Goal: Check status: Check status

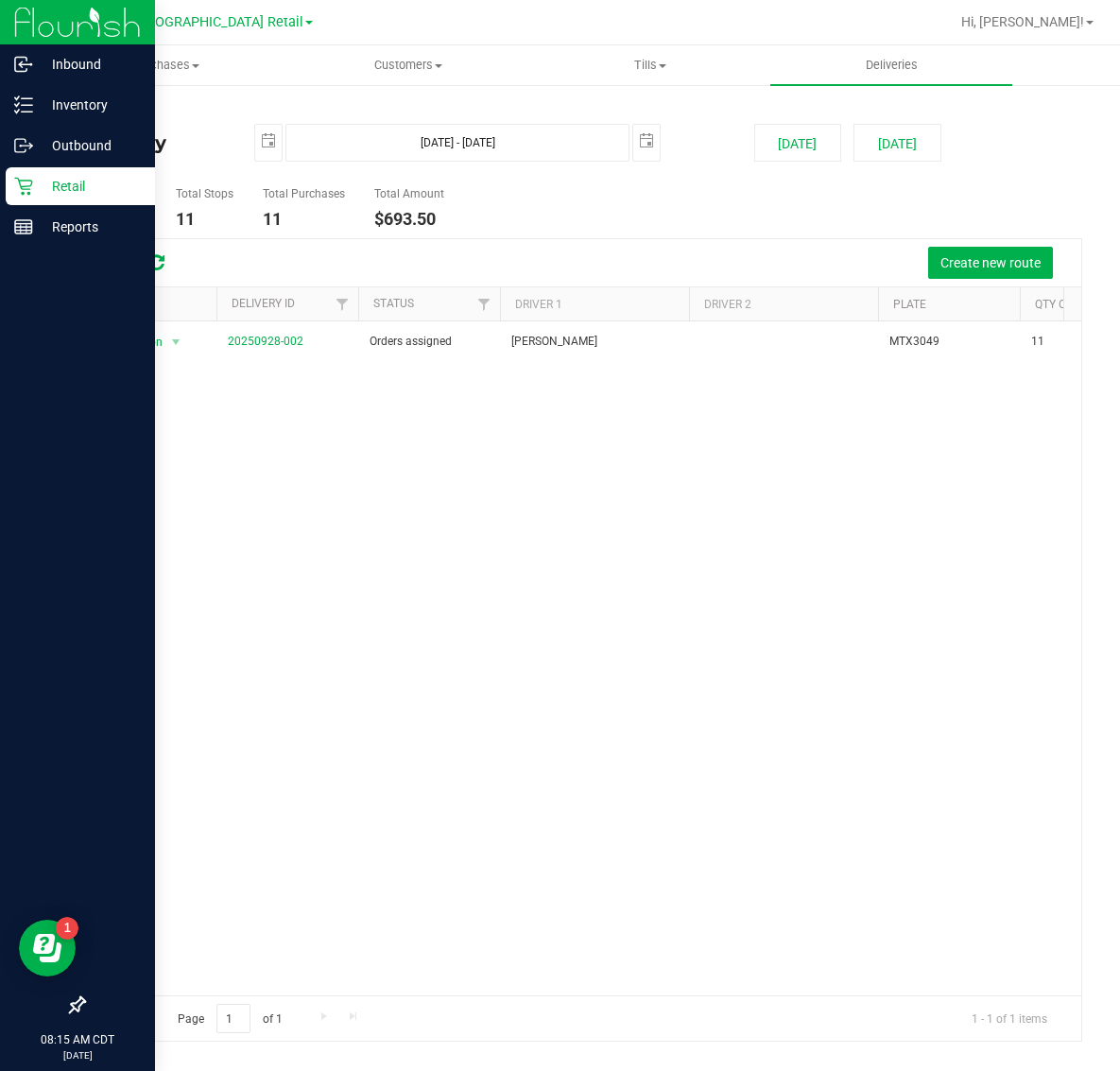
click at [57, 180] on p "Retail" at bounding box center [90, 186] width 114 height 23
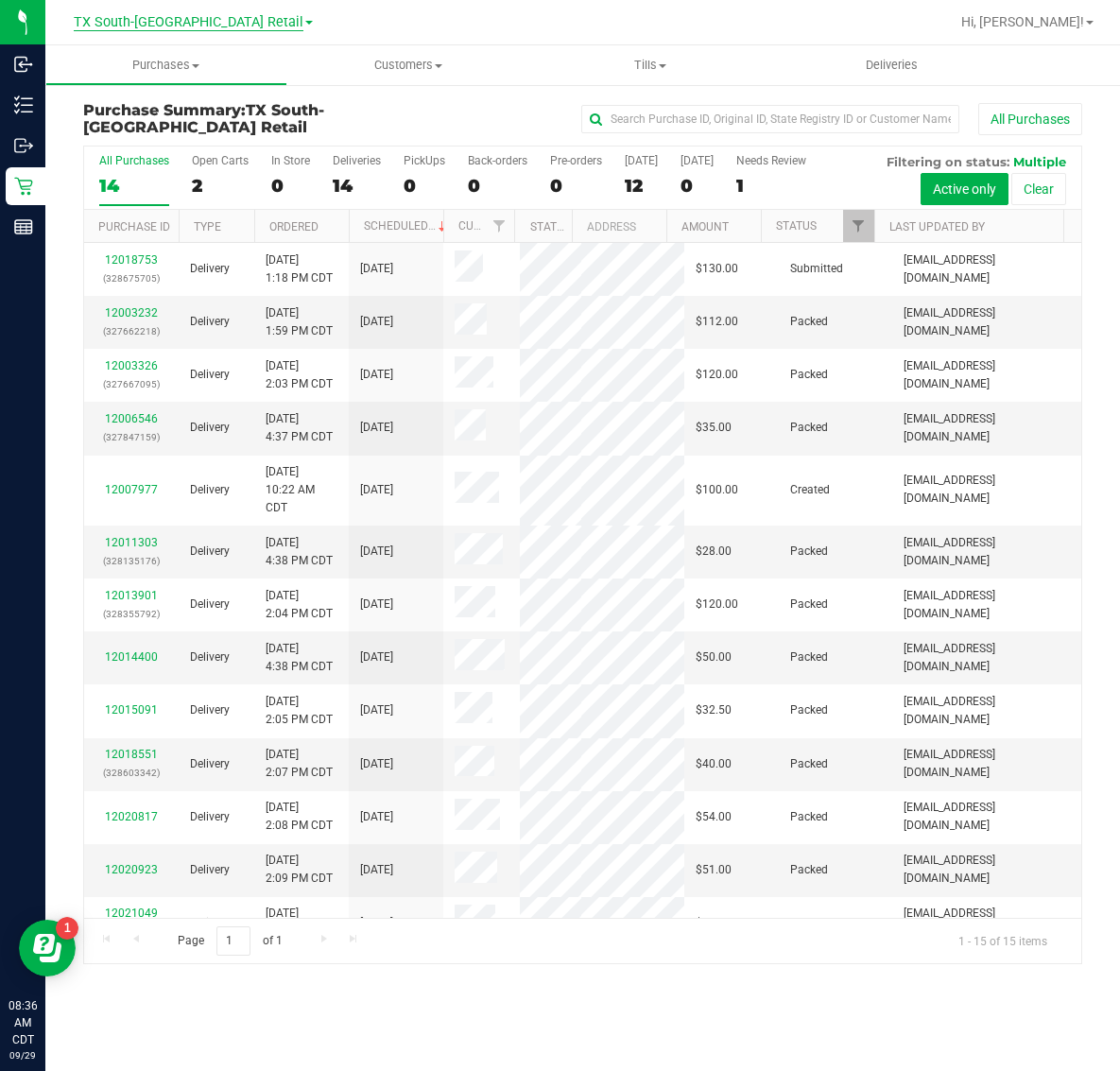
click at [190, 29] on span "TX South-[GEOGRAPHIC_DATA] Retail" at bounding box center [188, 23] width 229 height 17
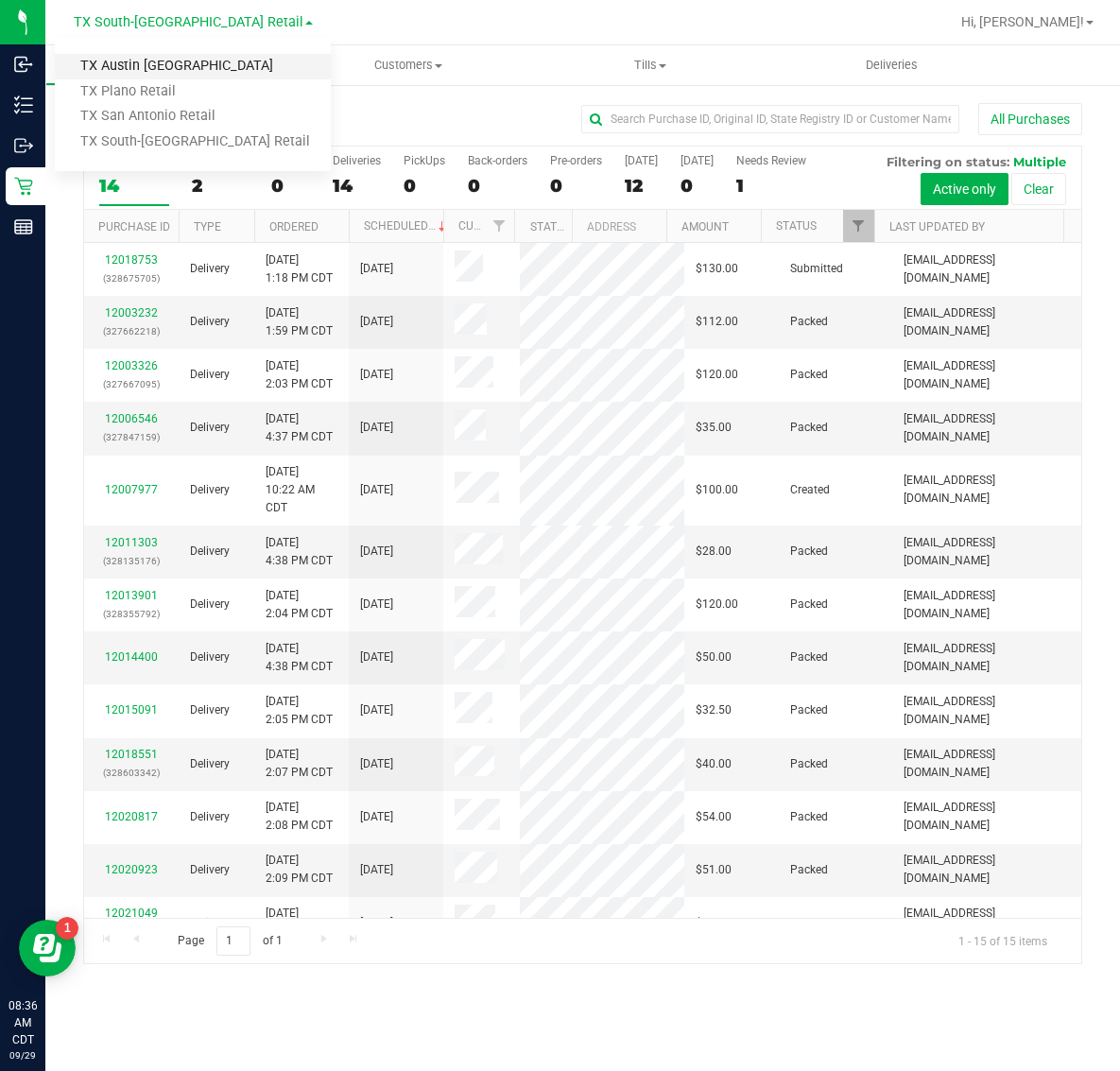
click at [180, 58] on link "TX Austin [GEOGRAPHIC_DATA]" at bounding box center [192, 66] width 276 height 26
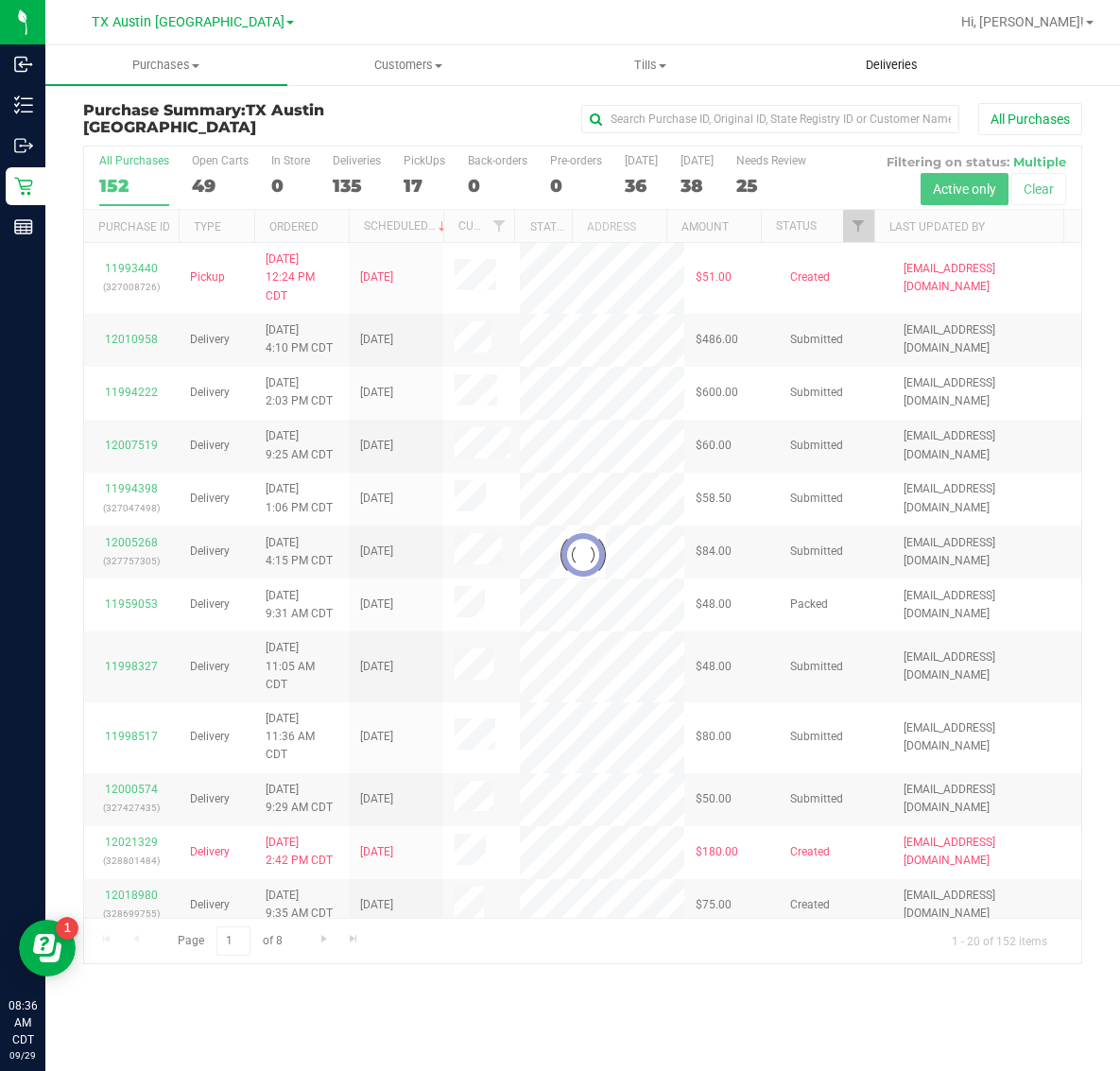
click at [894, 59] on span "Deliveries" at bounding box center [893, 65] width 103 height 17
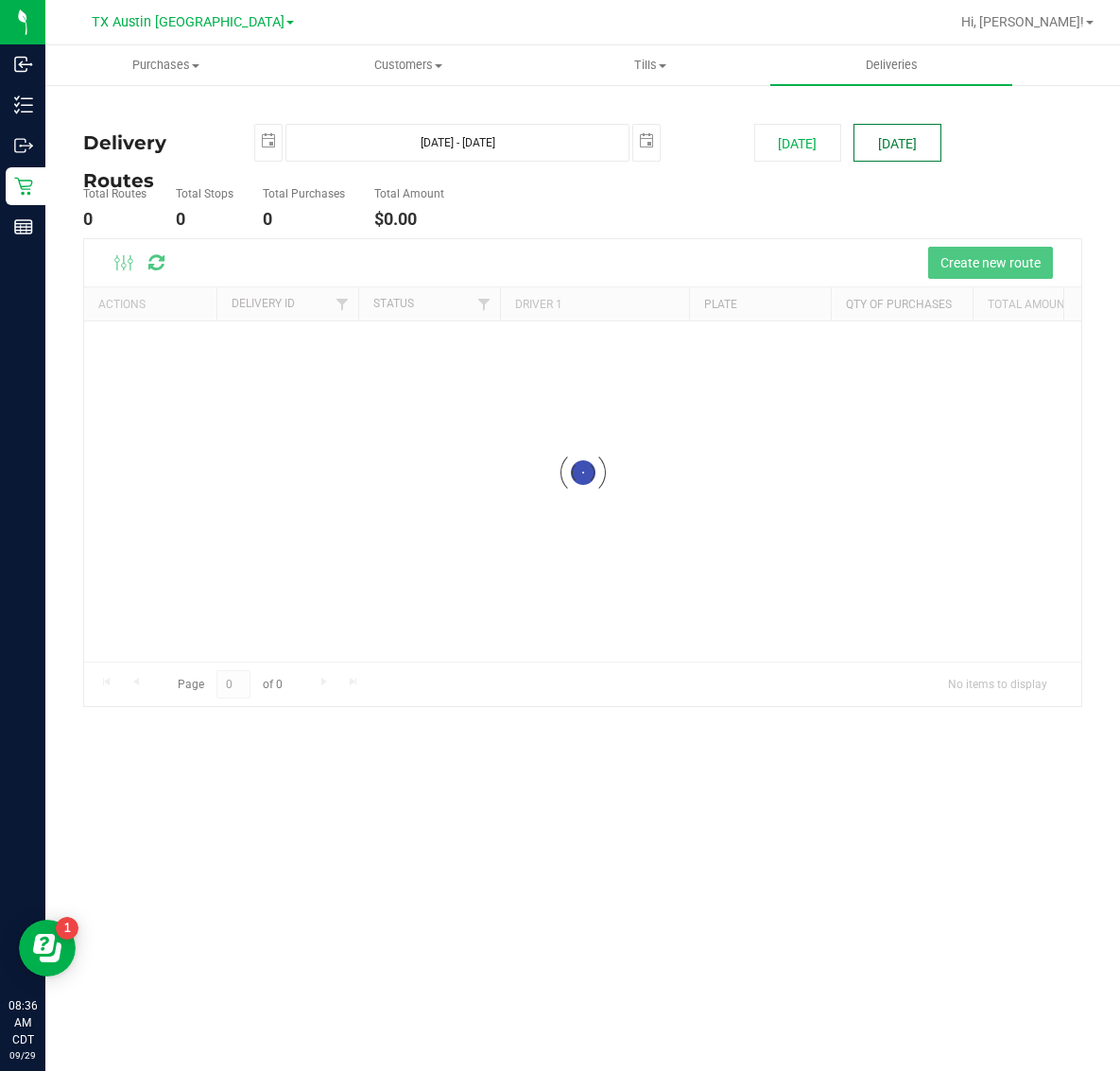
click at [884, 139] on button "[DATE]" at bounding box center [897, 143] width 88 height 38
type input "[DATE] - [DATE]"
type input "[DATE]"
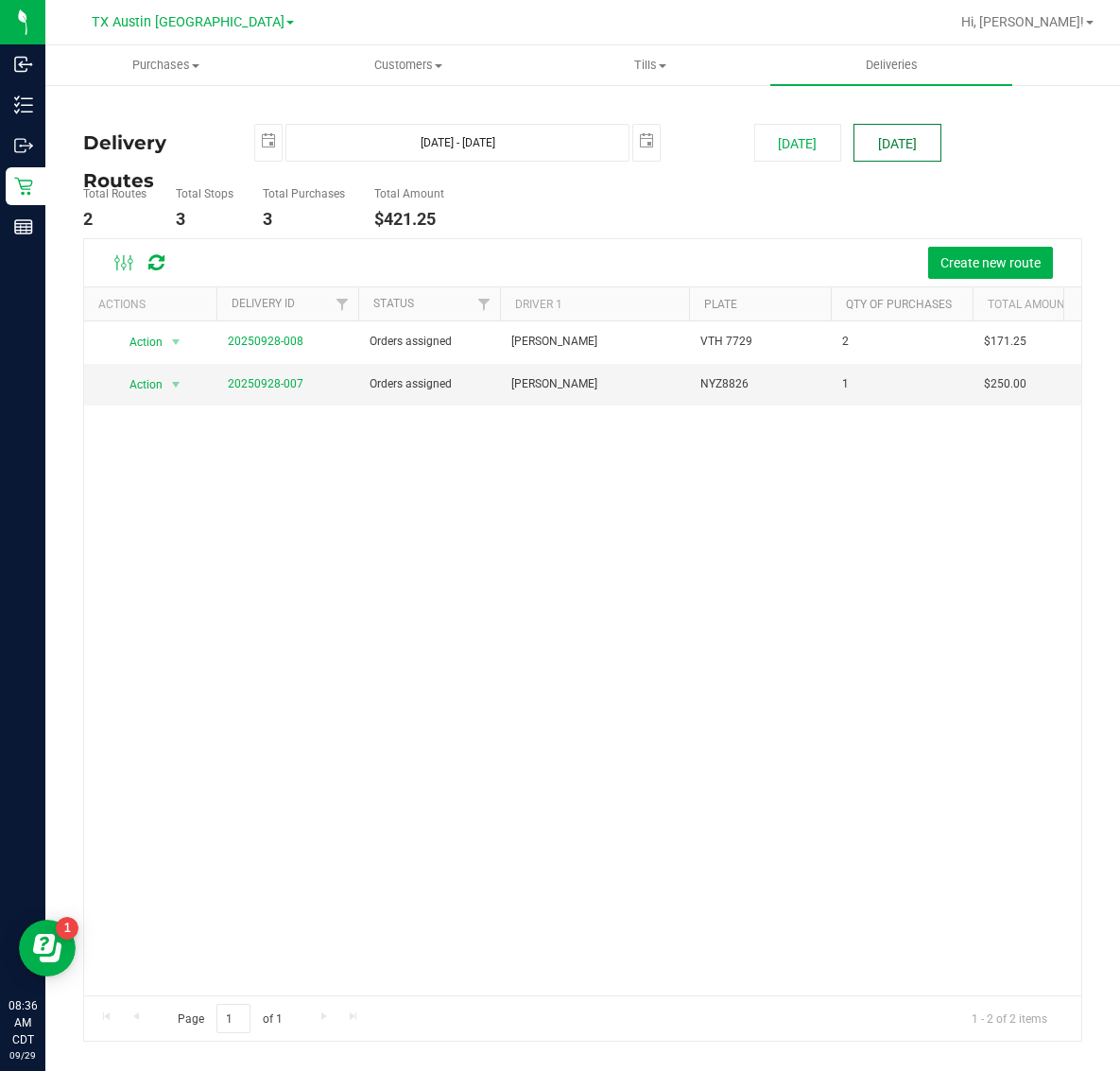
click at [884, 133] on button "[DATE]" at bounding box center [897, 143] width 88 height 38
click at [282, 385] on link "20250928-007" at bounding box center [265, 384] width 75 height 13
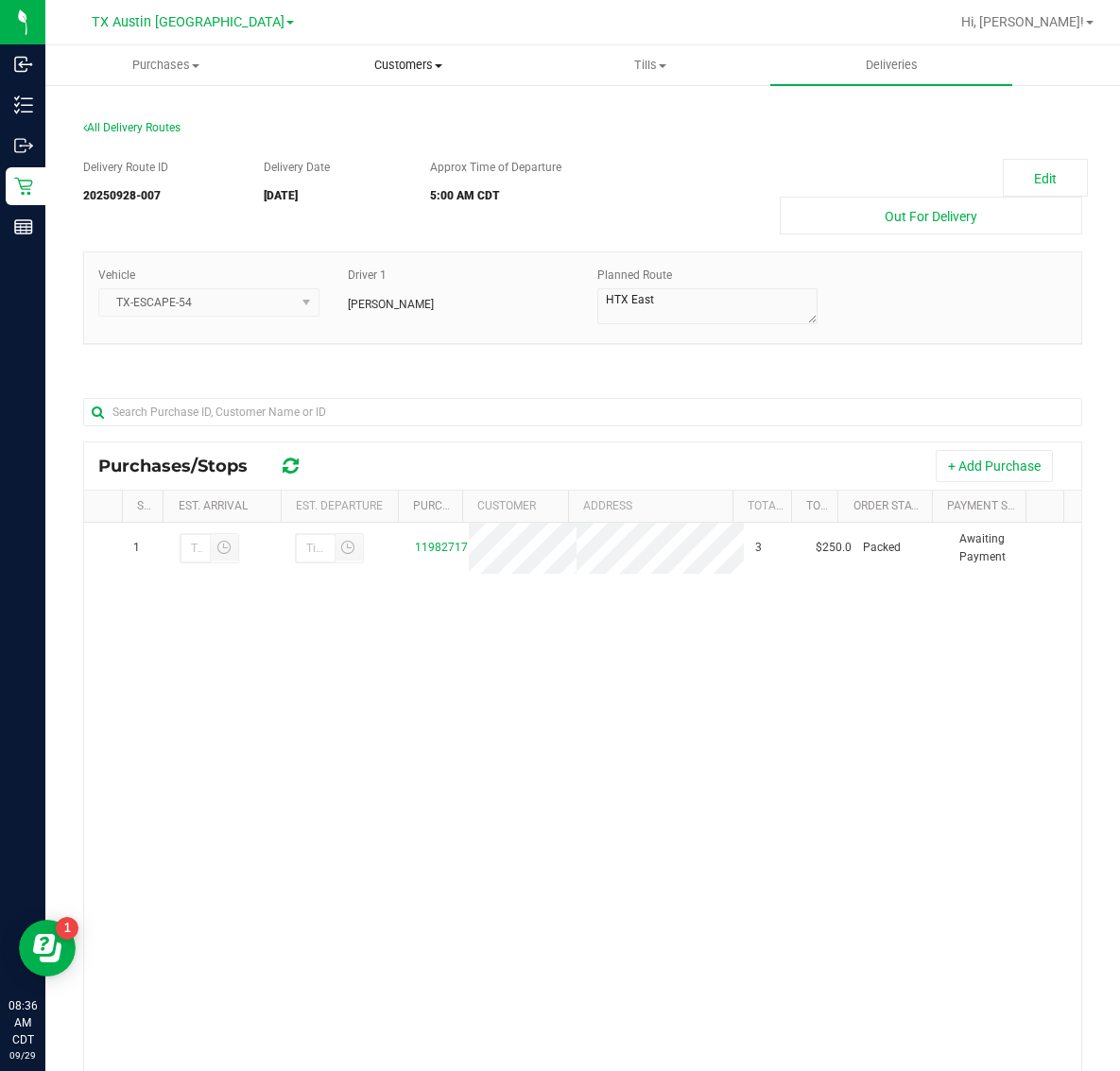
click at [388, 66] on span "Customers" at bounding box center [408, 65] width 240 height 17
click at [175, 61] on span "Purchases" at bounding box center [165, 65] width 240 height 17
click at [170, 139] on li "Fulfillment" at bounding box center [165, 138] width 242 height 23
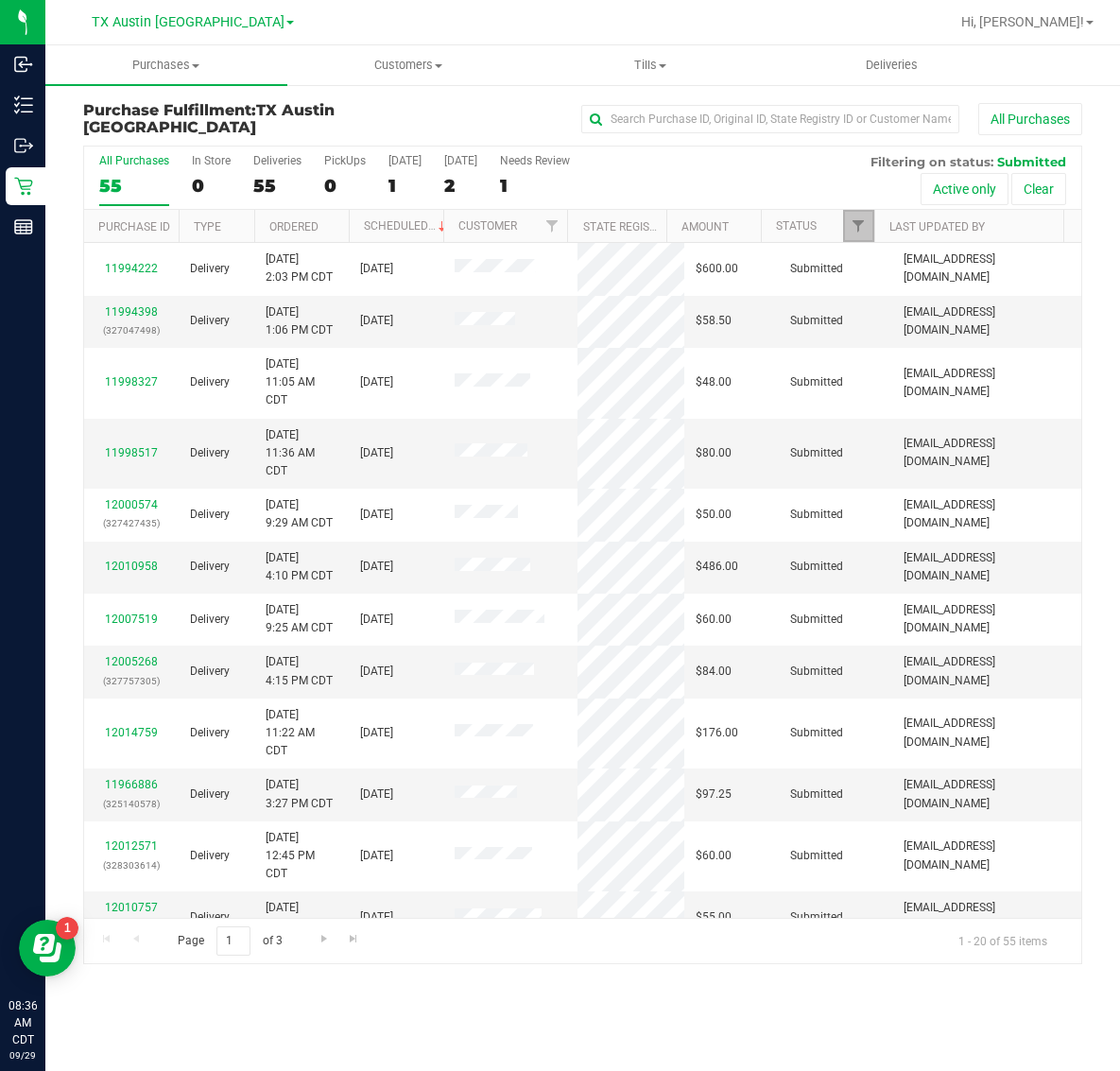
click at [860, 216] on link "Filter" at bounding box center [859, 226] width 32 height 32
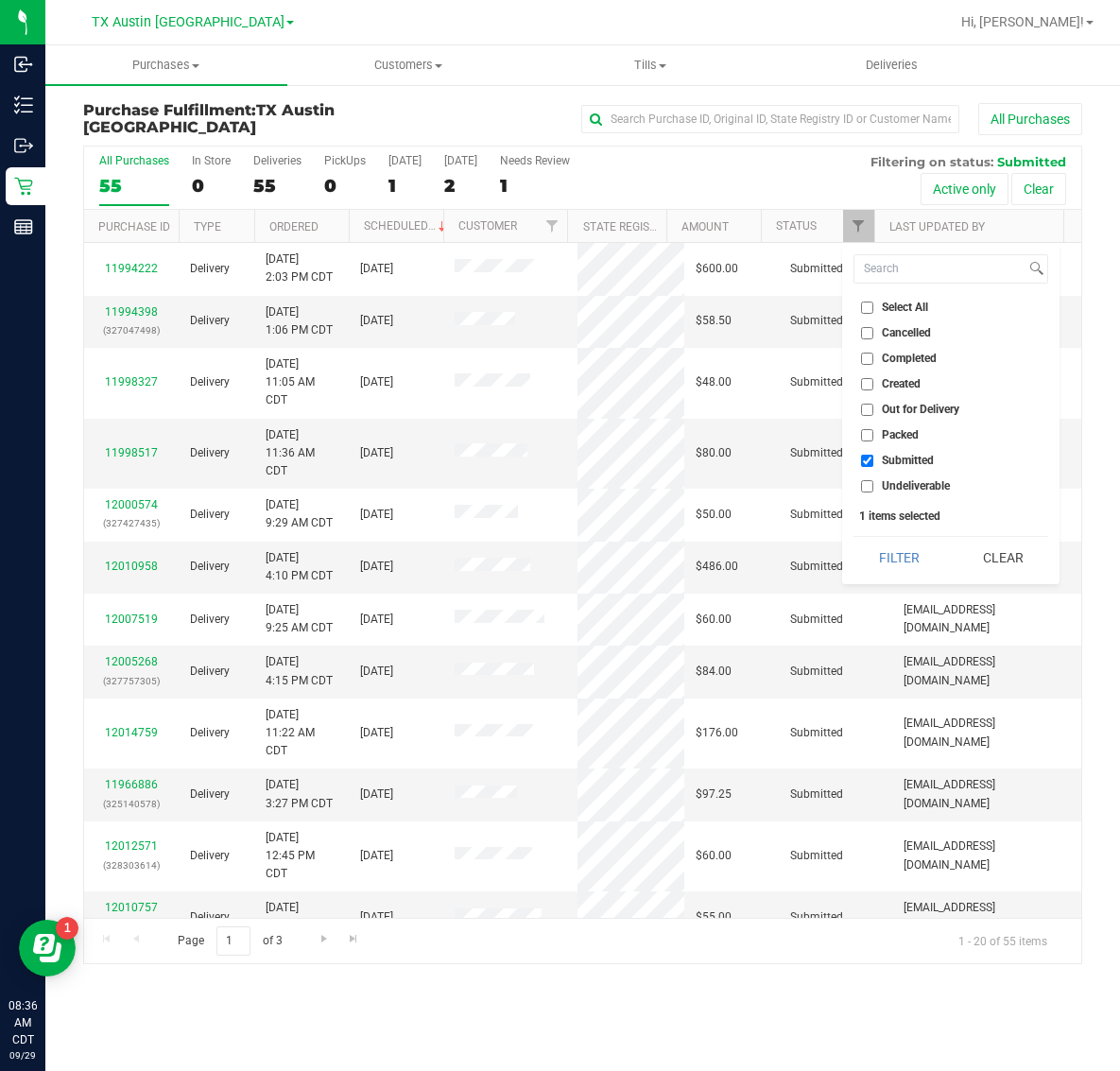
click at [905, 456] on span "Submitted" at bounding box center [908, 461] width 52 height 11
click at [873, 456] on input "Submitted" at bounding box center [867, 461] width 12 height 12
checkbox input "false"
click at [901, 433] on span "Packed" at bounding box center [900, 435] width 37 height 11
click at [873, 433] on input "Packed" at bounding box center [867, 435] width 12 height 12
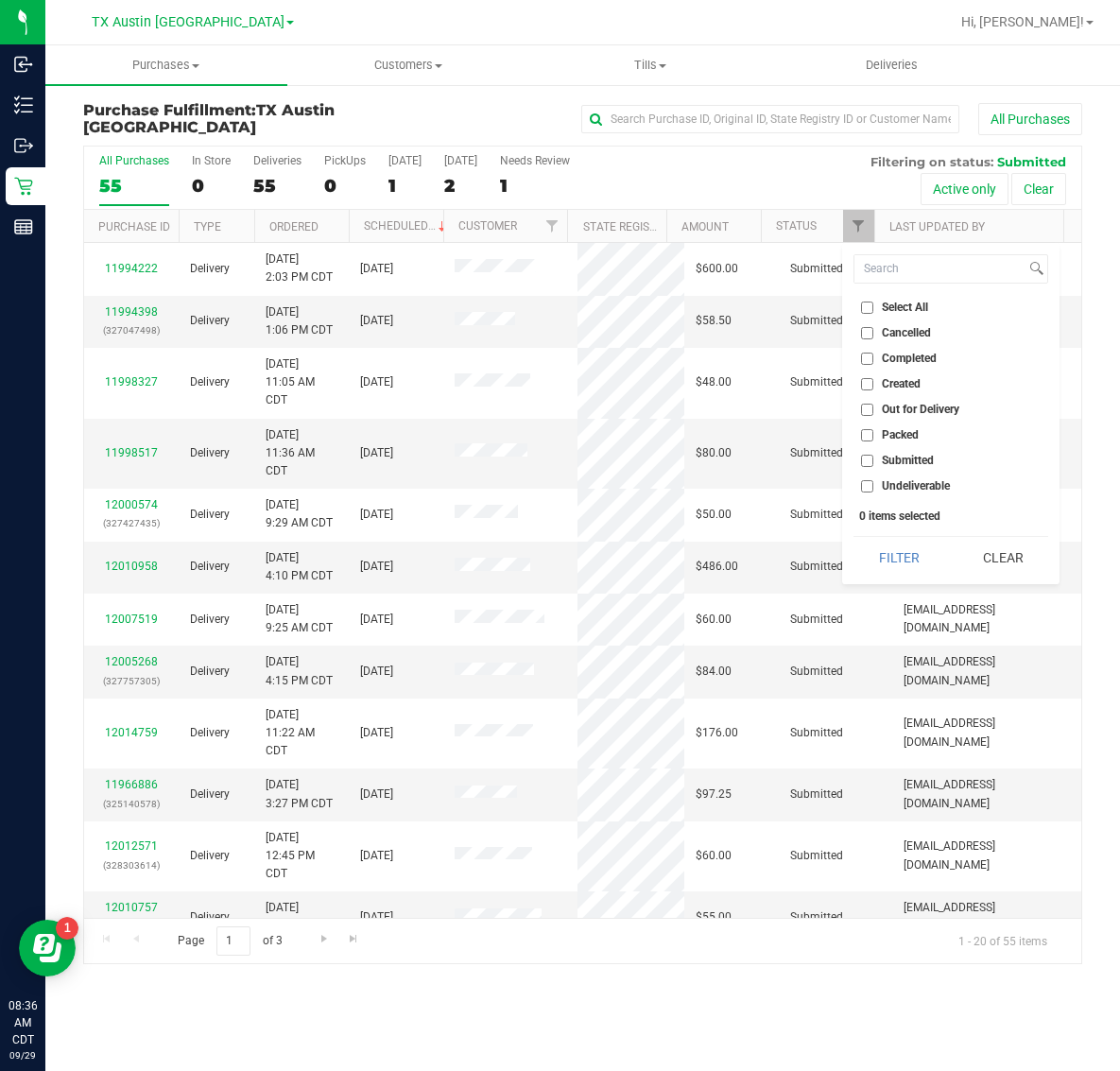
checkbox input "true"
click at [901, 560] on button "Filter" at bounding box center [898, 558] width 91 height 42
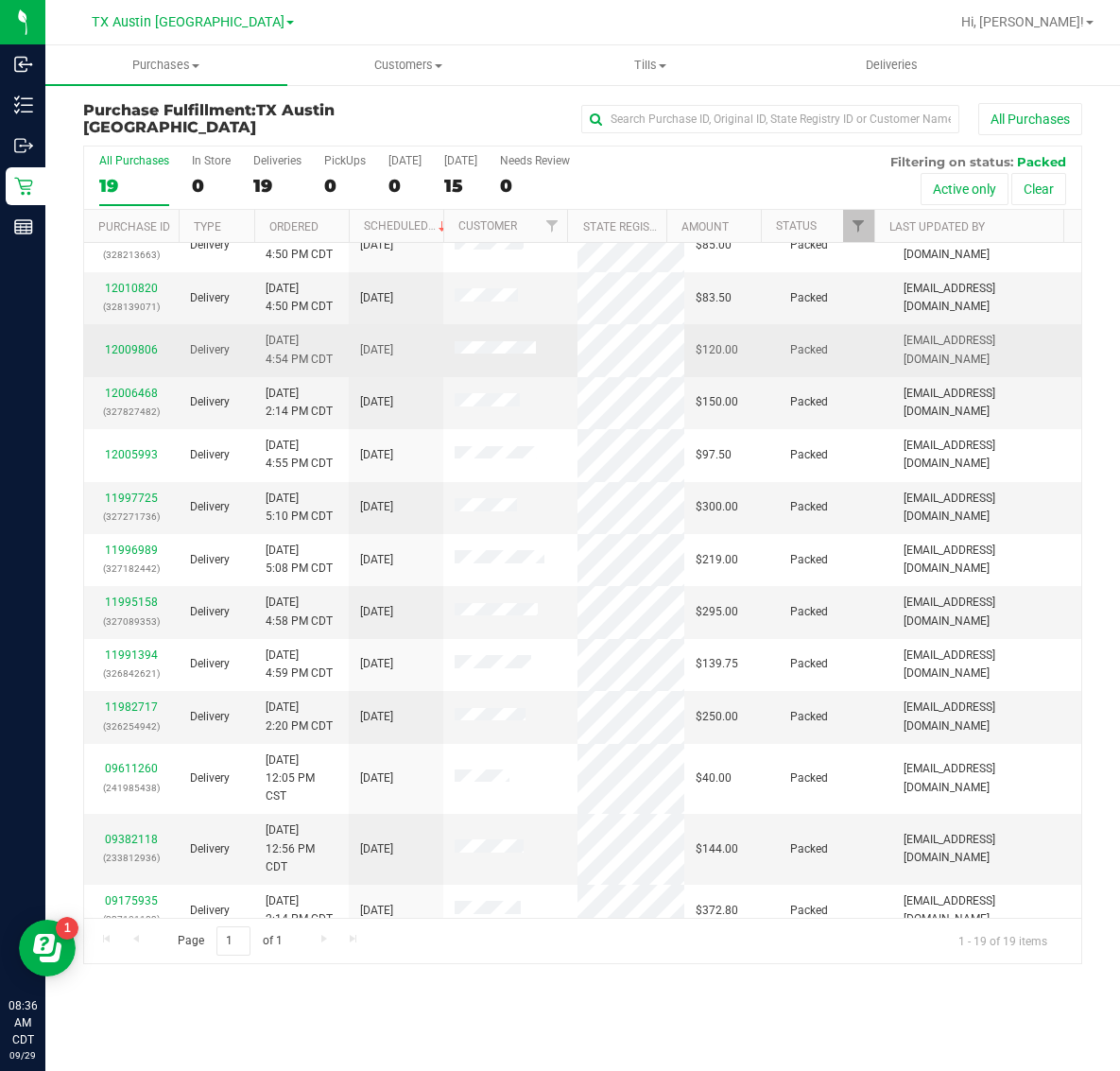
scroll to position [340, 0]
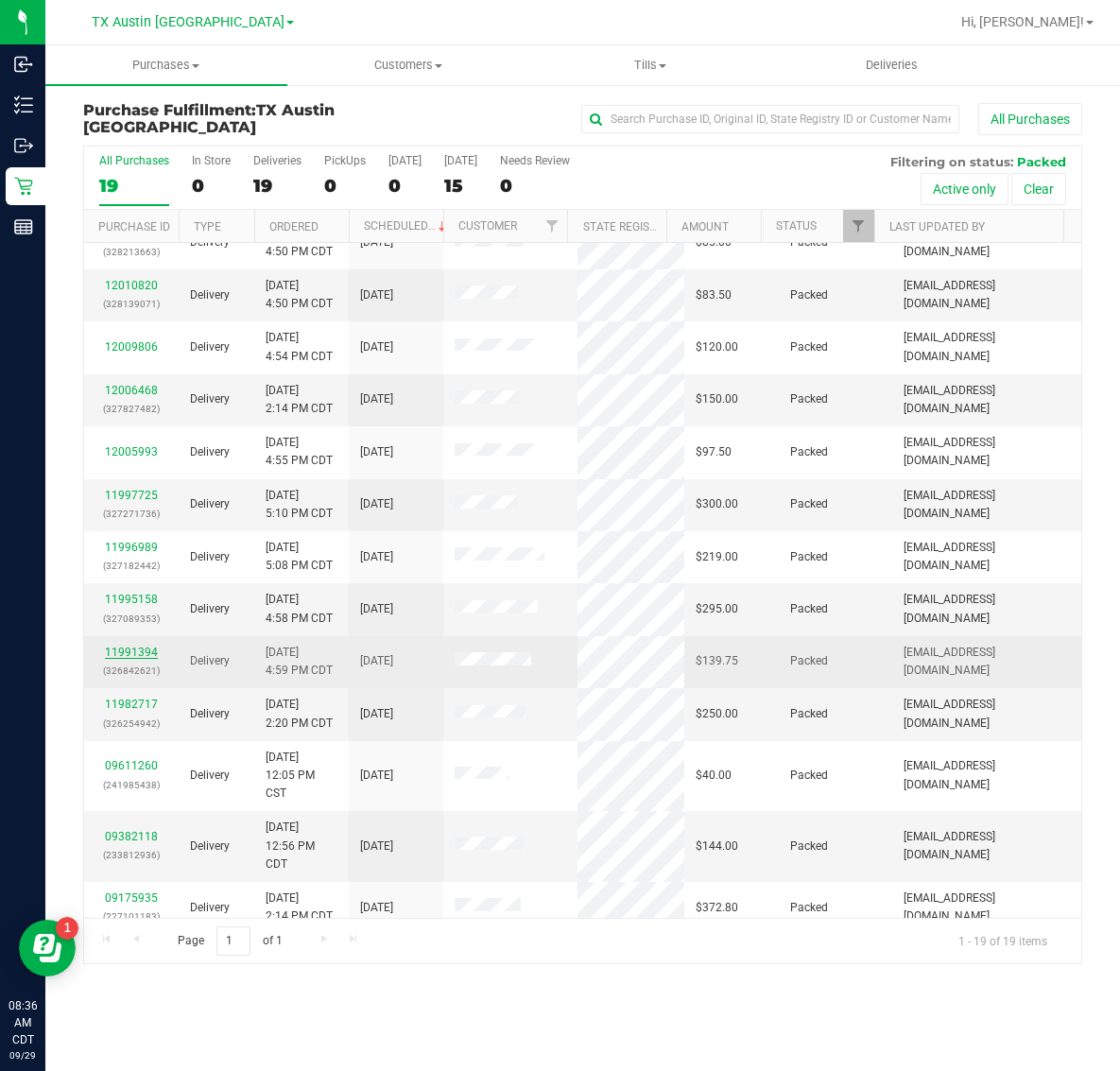
click at [133, 653] on link "11991394" at bounding box center [131, 653] width 53 height 13
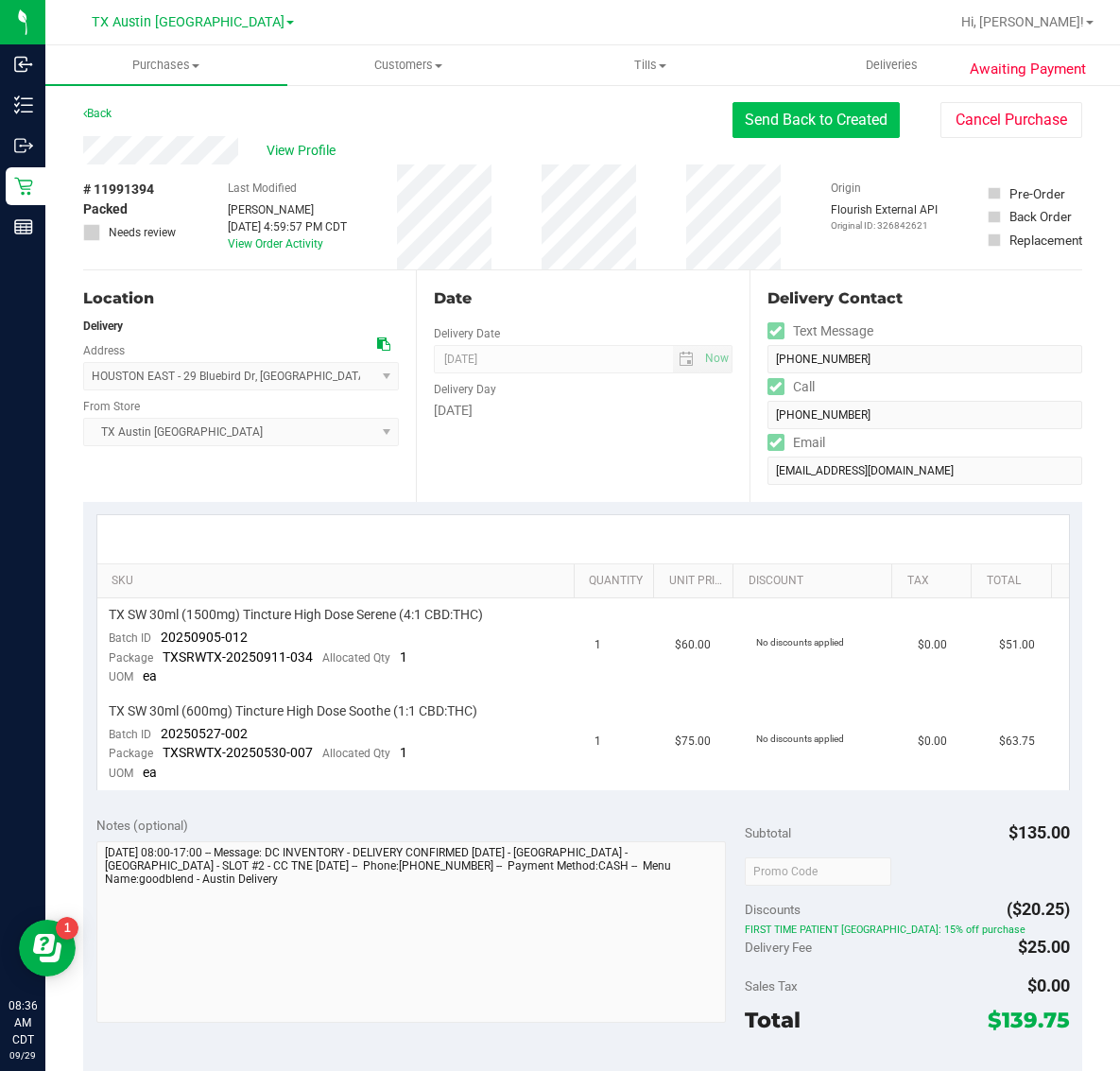
click at [799, 124] on button "Send Back to Created" at bounding box center [816, 120] width 167 height 36
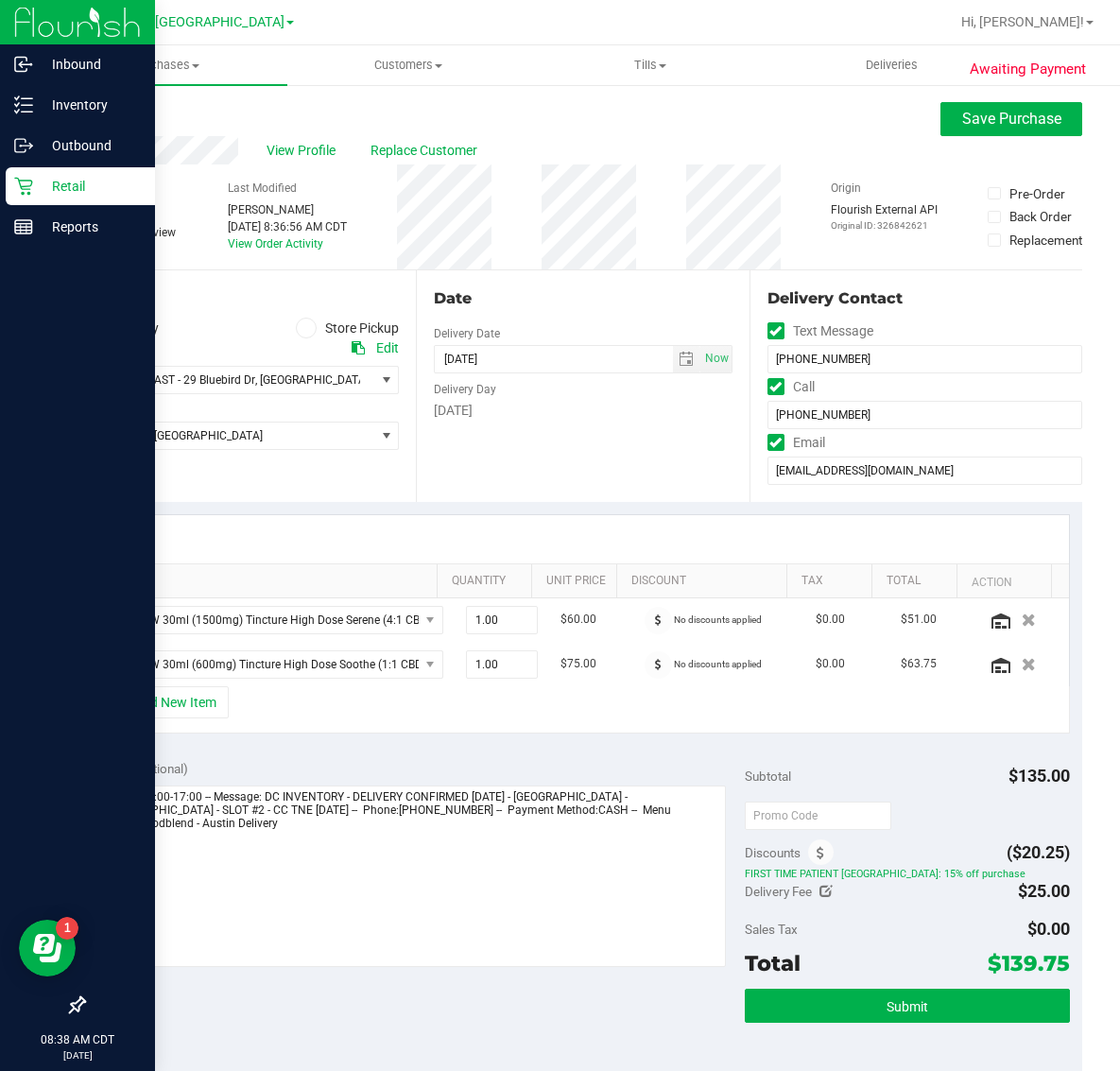
click at [49, 186] on p "Retail" at bounding box center [90, 186] width 114 height 23
